Goal: Task Accomplishment & Management: Use online tool/utility

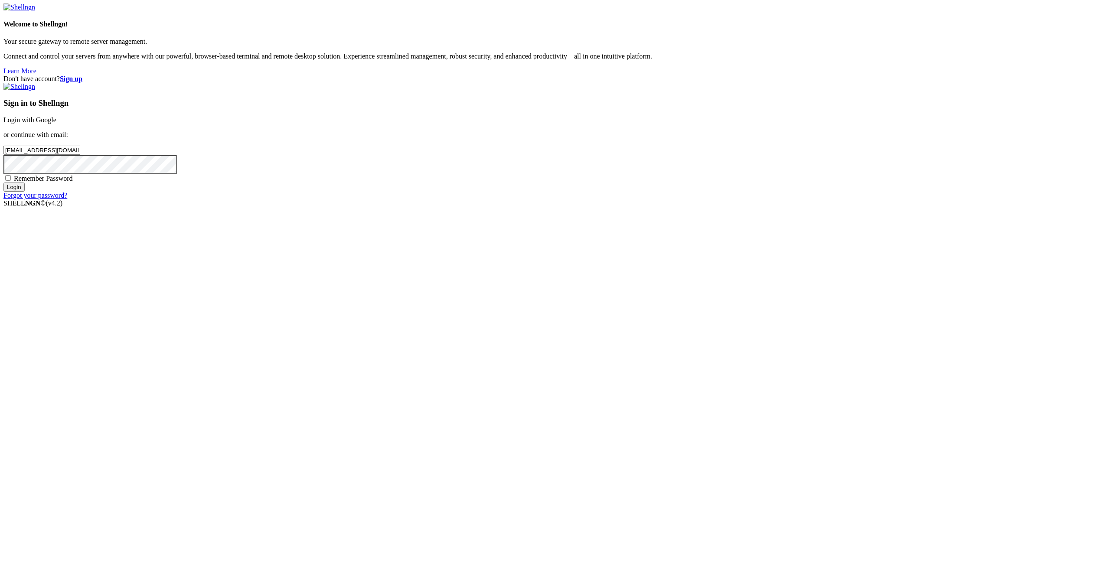
click at [25, 192] on input "Login" at bounding box center [13, 187] width 21 height 9
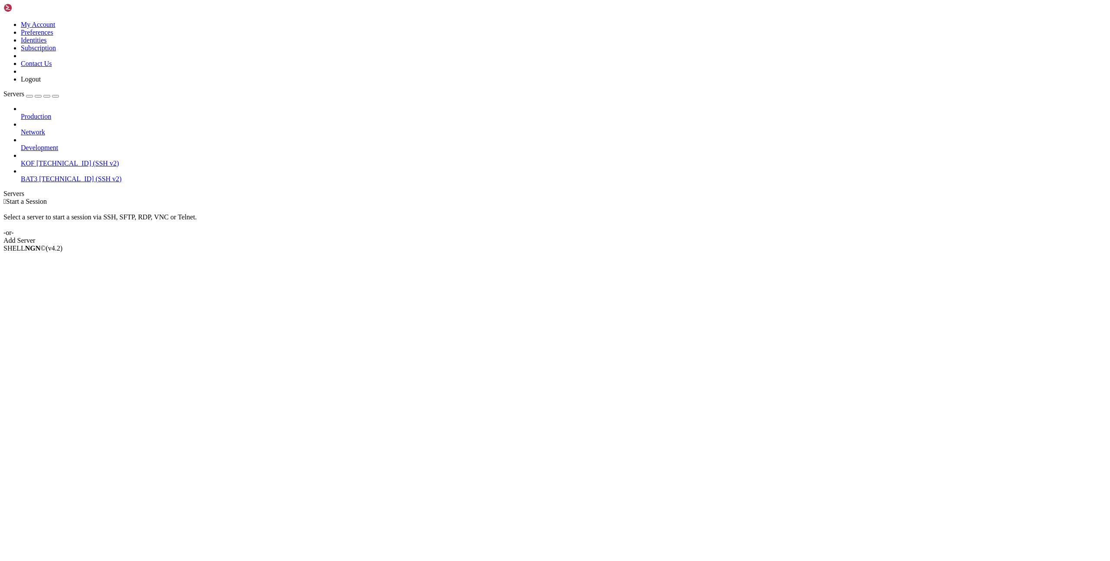
click at [35, 160] on span "KOF" at bounding box center [28, 163] width 14 height 7
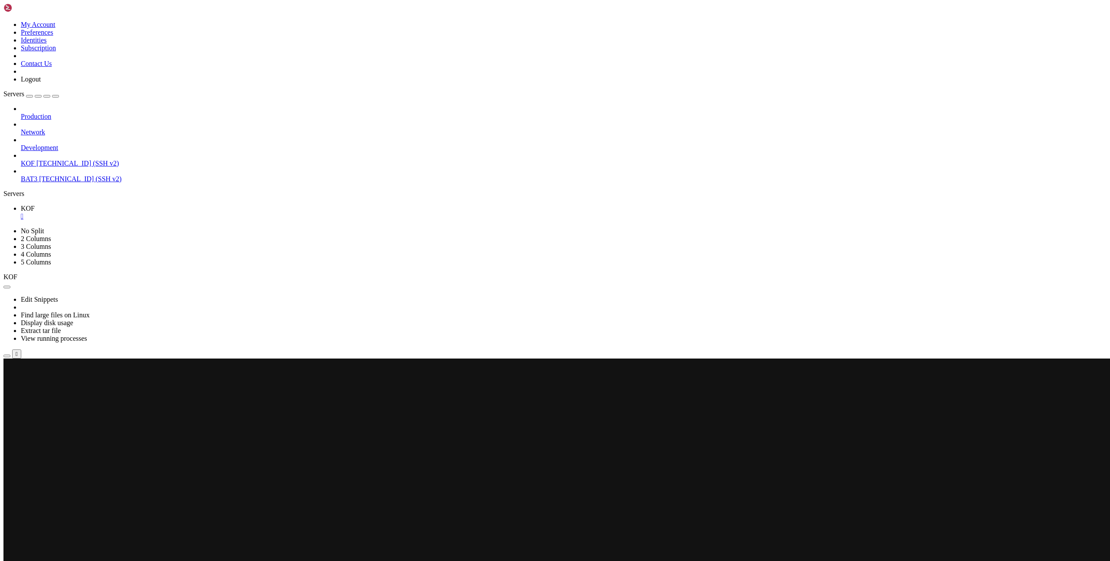
scroll to position [115, 0]
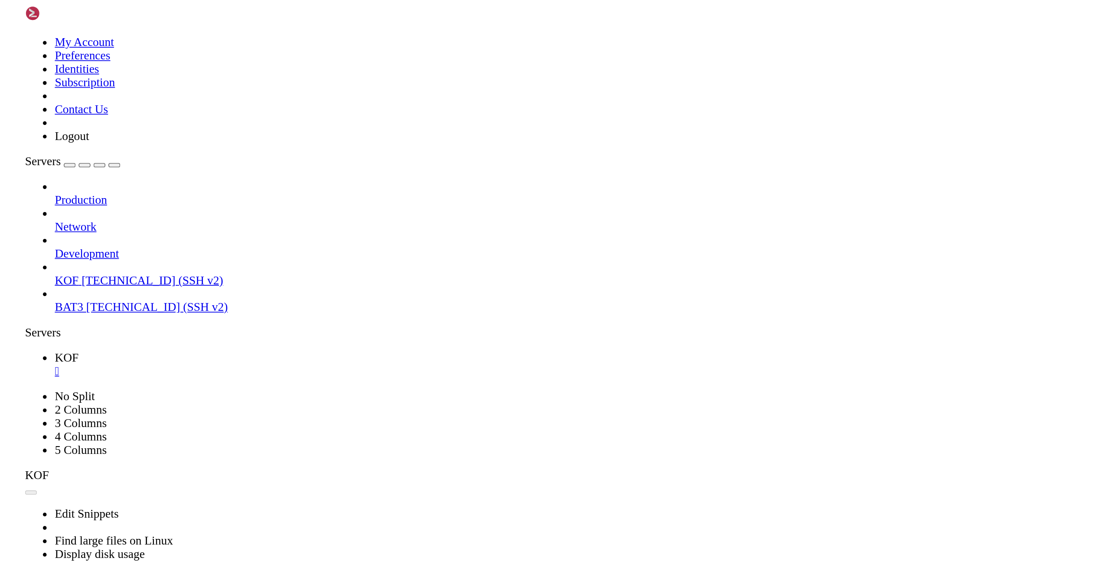
scroll to position [115, 0]
